Goal: Browse casually

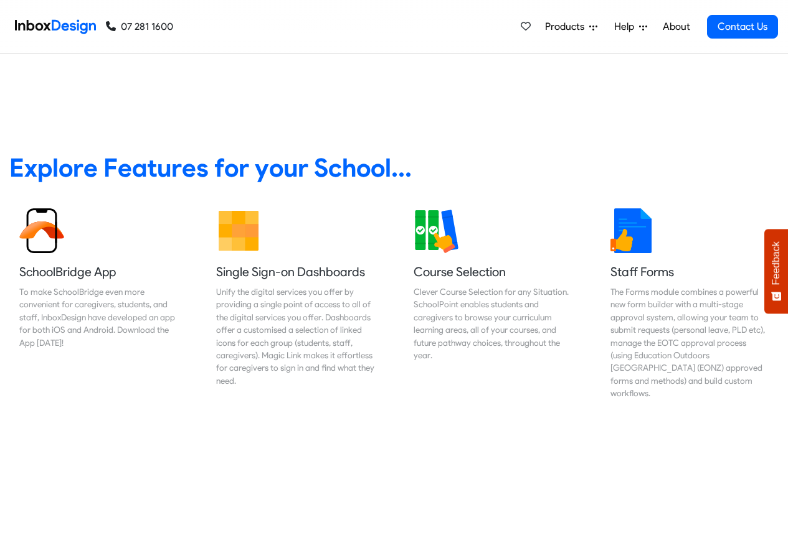
scroll to position [448, 0]
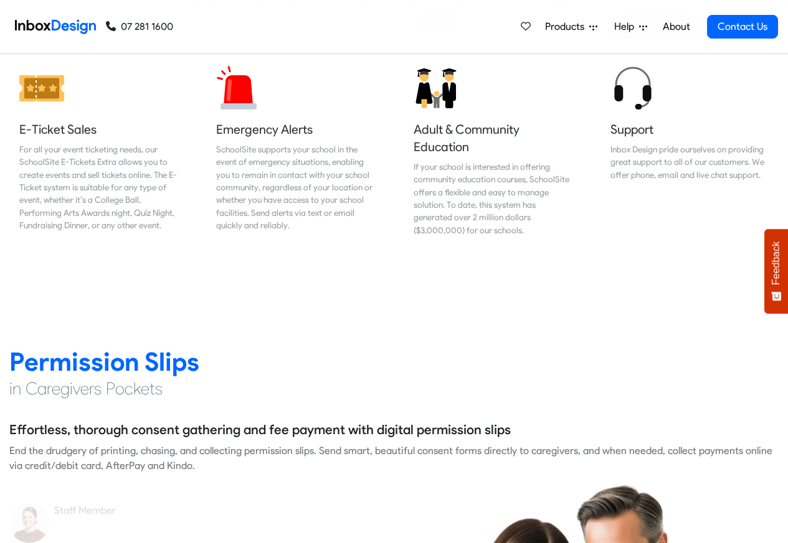
scroll to position [1494, 0]
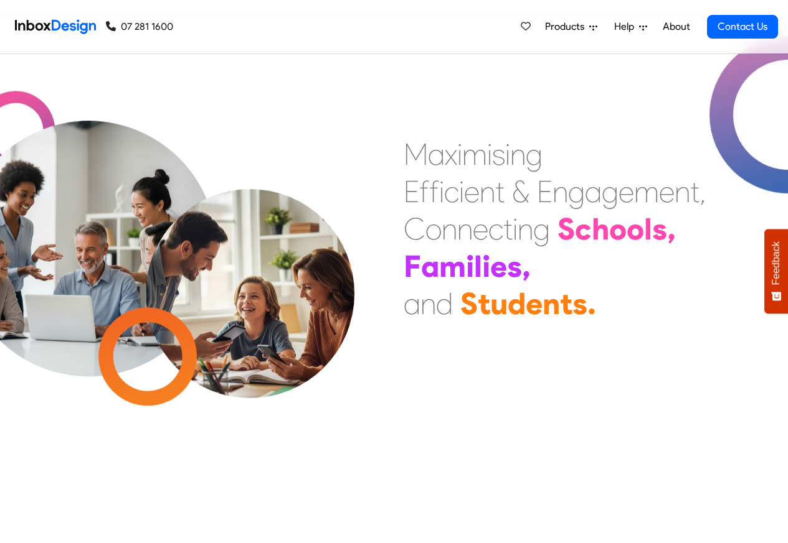
checkbox input "true"
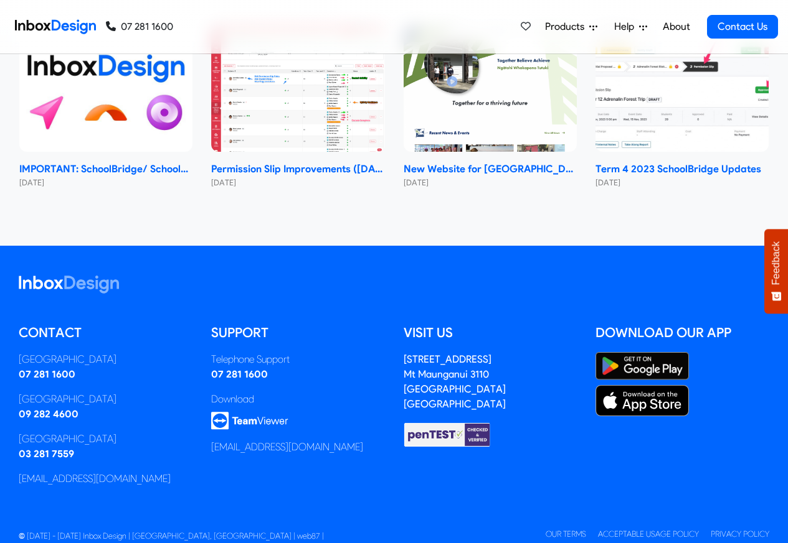
checkbox input "true"
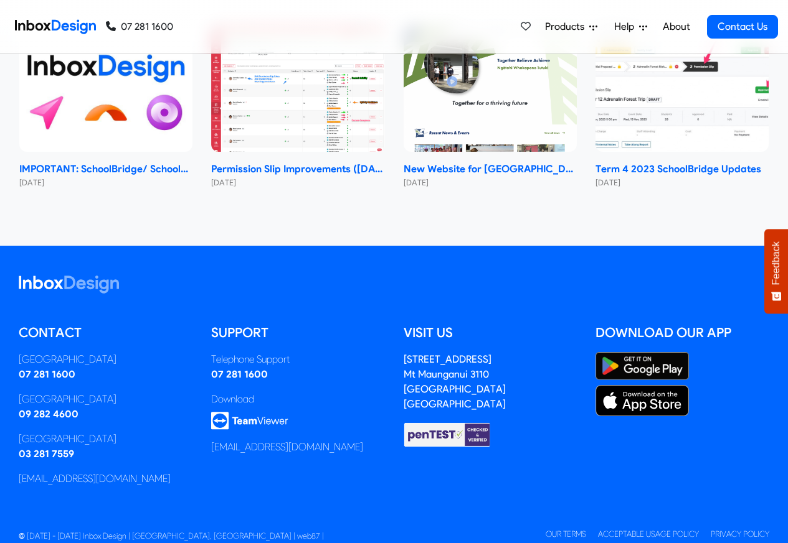
checkbox input "true"
